Goal: Task Accomplishment & Management: Manage account settings

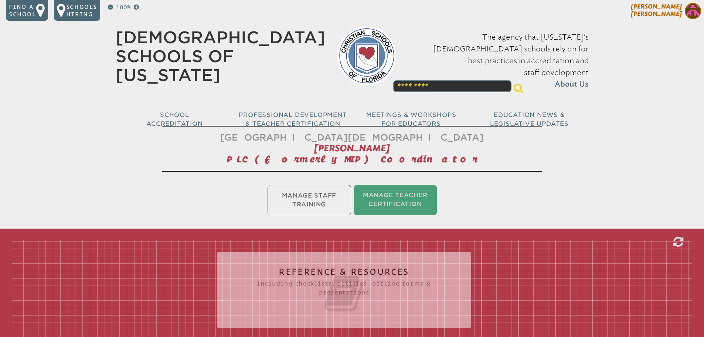
click at [694, 11] on img at bounding box center [693, 11] width 16 height 16
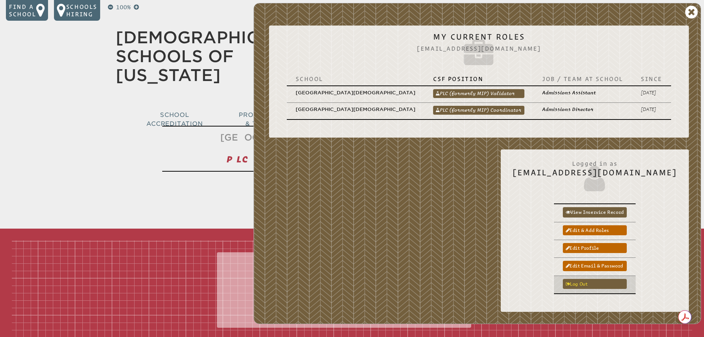
click at [618, 279] on link "Log out" at bounding box center [595, 284] width 64 height 10
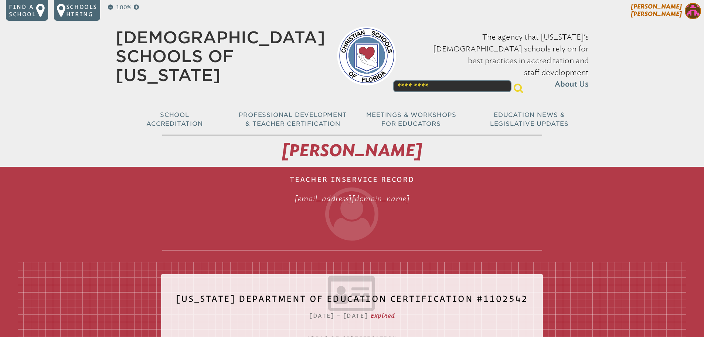
click at [690, 11] on img at bounding box center [693, 11] width 16 height 16
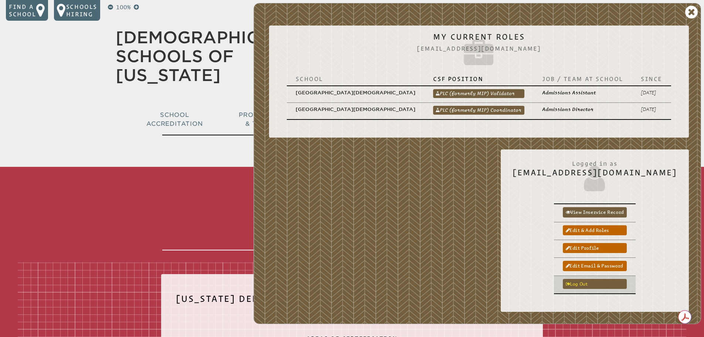
click at [611, 279] on link "Log out" at bounding box center [595, 284] width 64 height 10
